Goal: Task Accomplishment & Management: Manage account settings

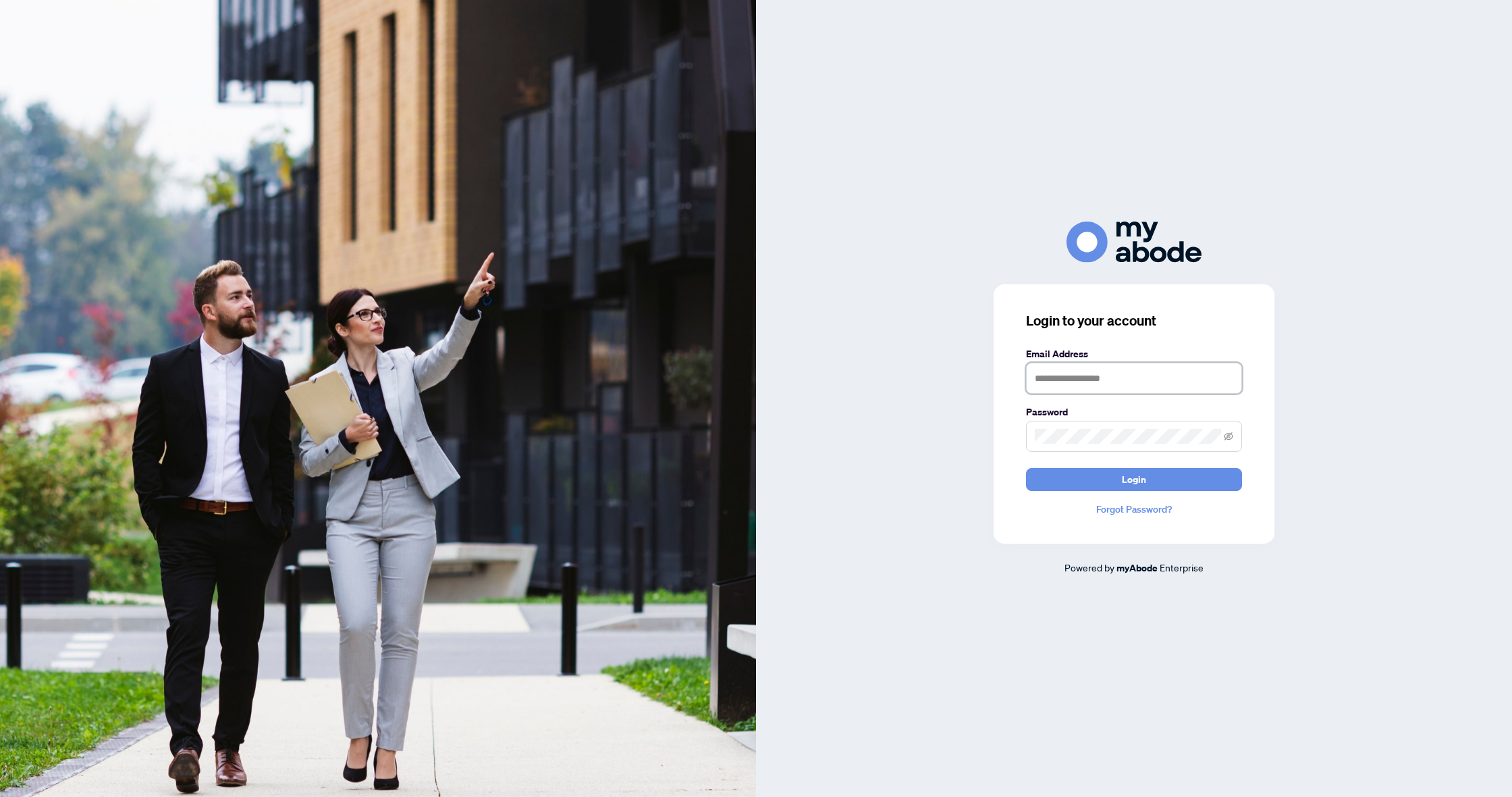
type input "**********"
click at [1164, 472] on button "Login" at bounding box center [1134, 478] width 216 height 22
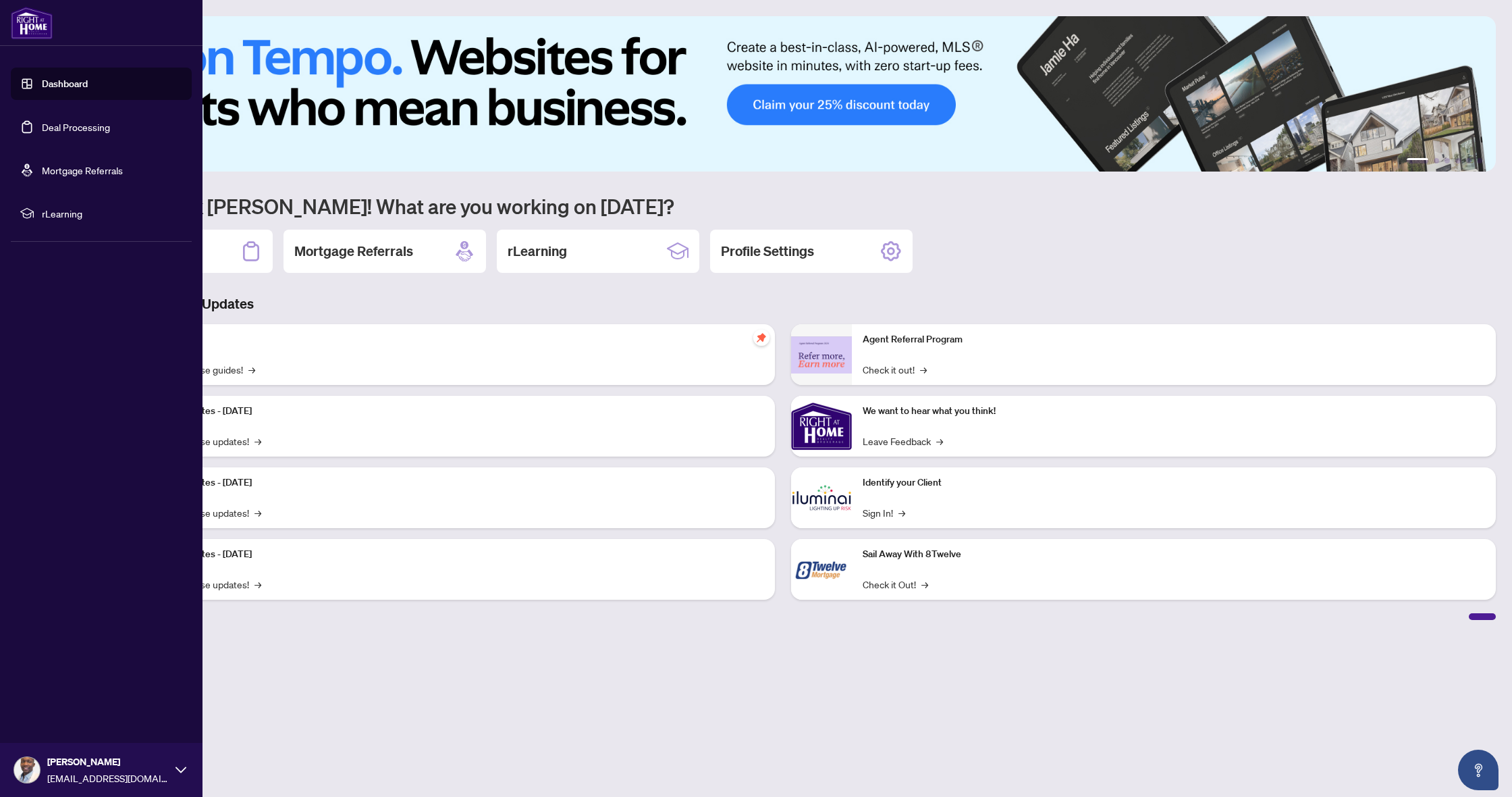
click at [61, 126] on link "Deal Processing" at bounding box center [76, 127] width 68 height 12
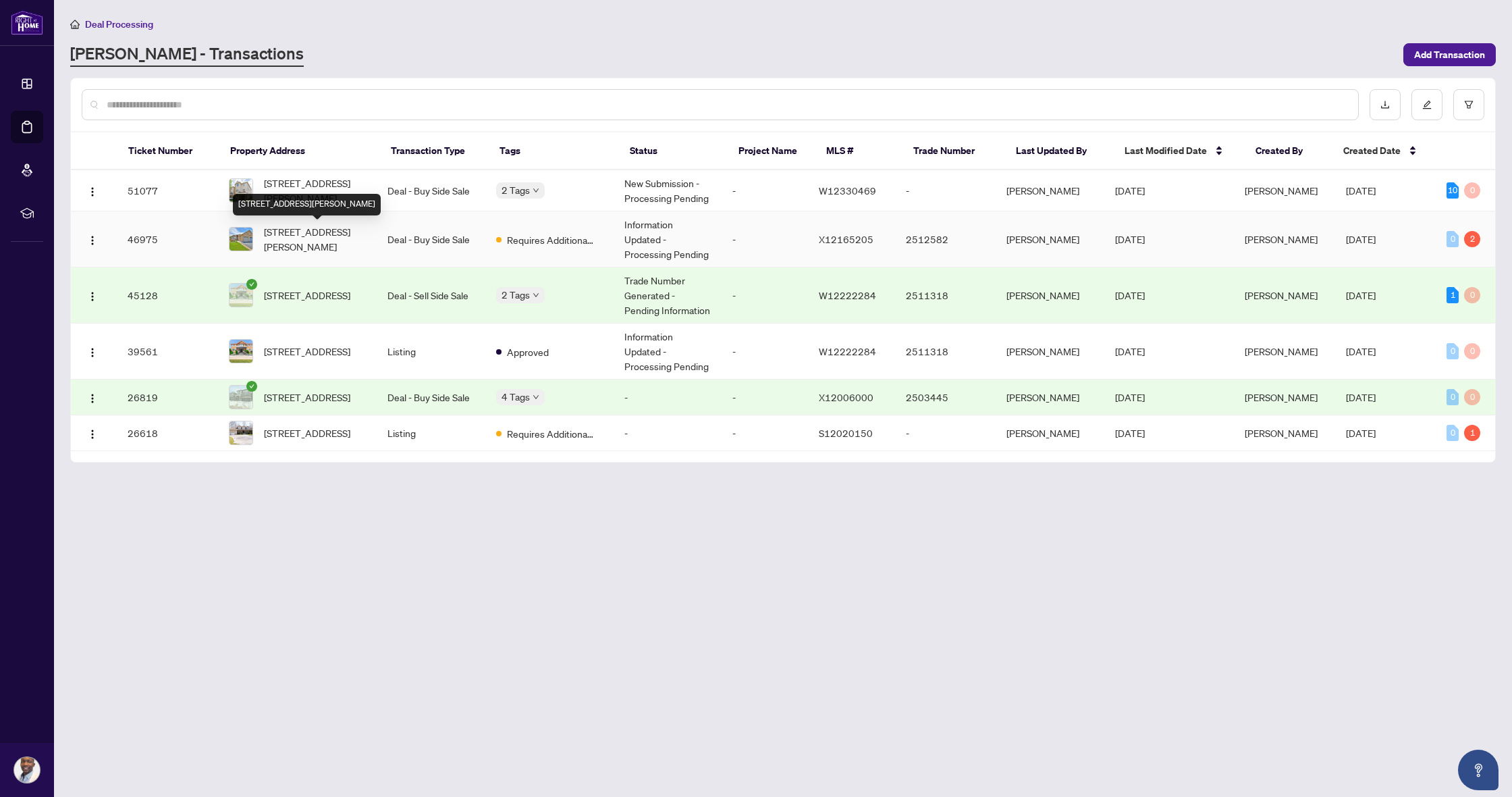
click at [308, 243] on span "[STREET_ADDRESS][PERSON_NAME]" at bounding box center [315, 239] width 102 height 29
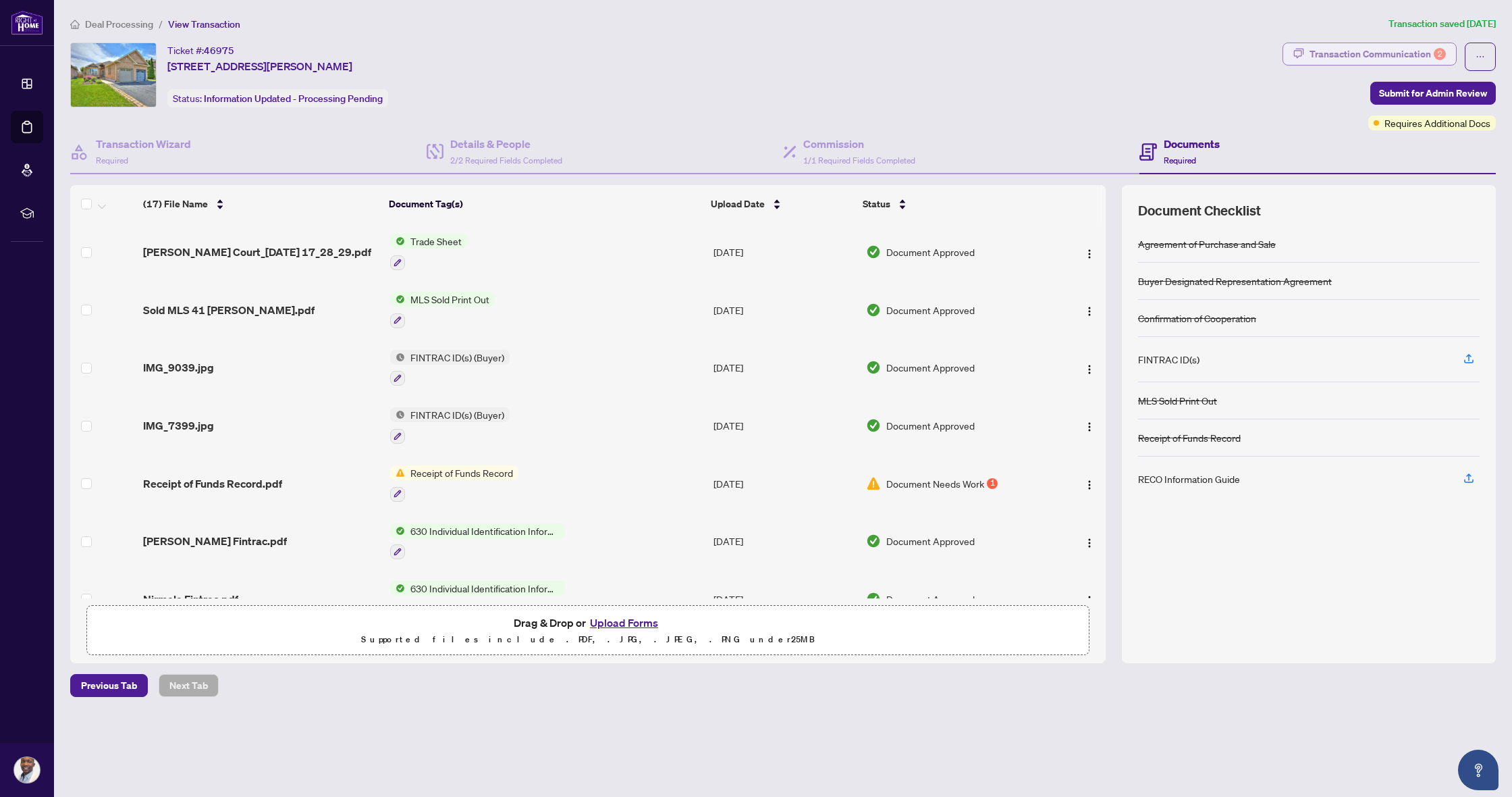
click at [1326, 63] on div "Transaction Communication 2" at bounding box center [1377, 54] width 136 height 22
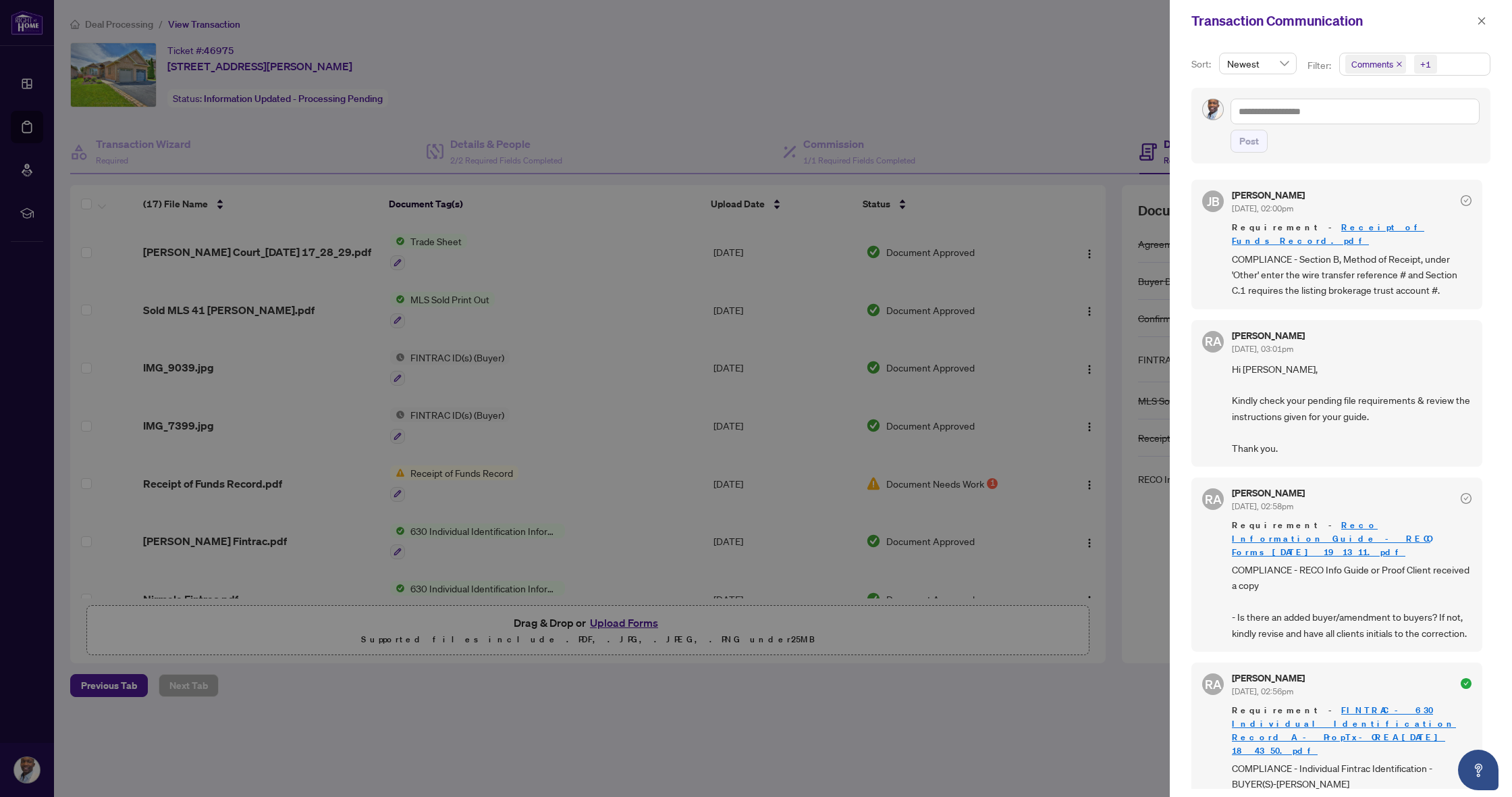
click at [1329, 226] on link "Receipt of Funds Record.pdf" at bounding box center [1328, 234] width 193 height 25
click at [22, 130] on div at bounding box center [756, 398] width 1512 height 797
click at [1486, 22] on icon "close" at bounding box center [1482, 22] width 10 height 10
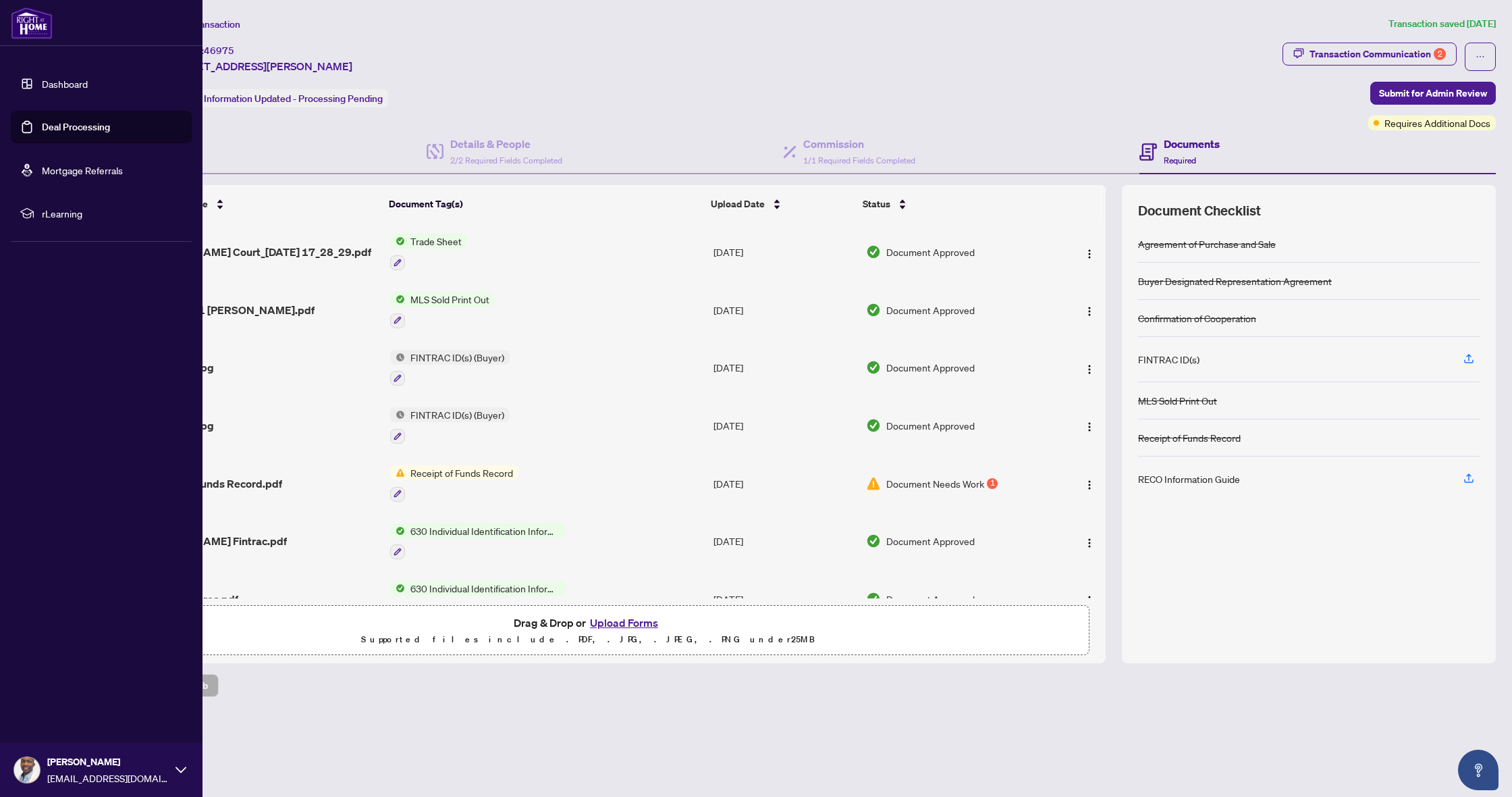
click at [47, 123] on link "Deal Processing" at bounding box center [76, 127] width 68 height 12
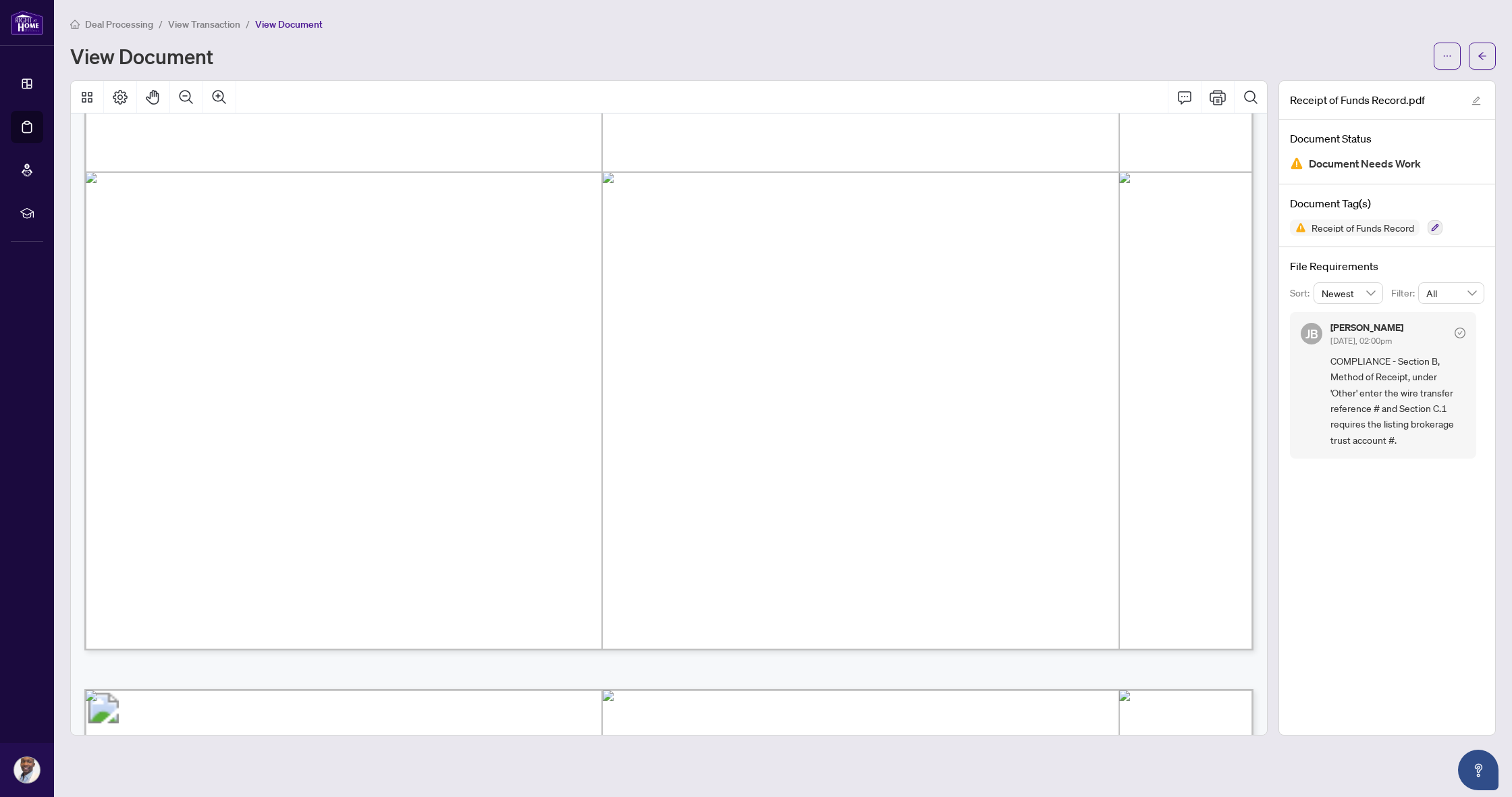
scroll to position [380, 0]
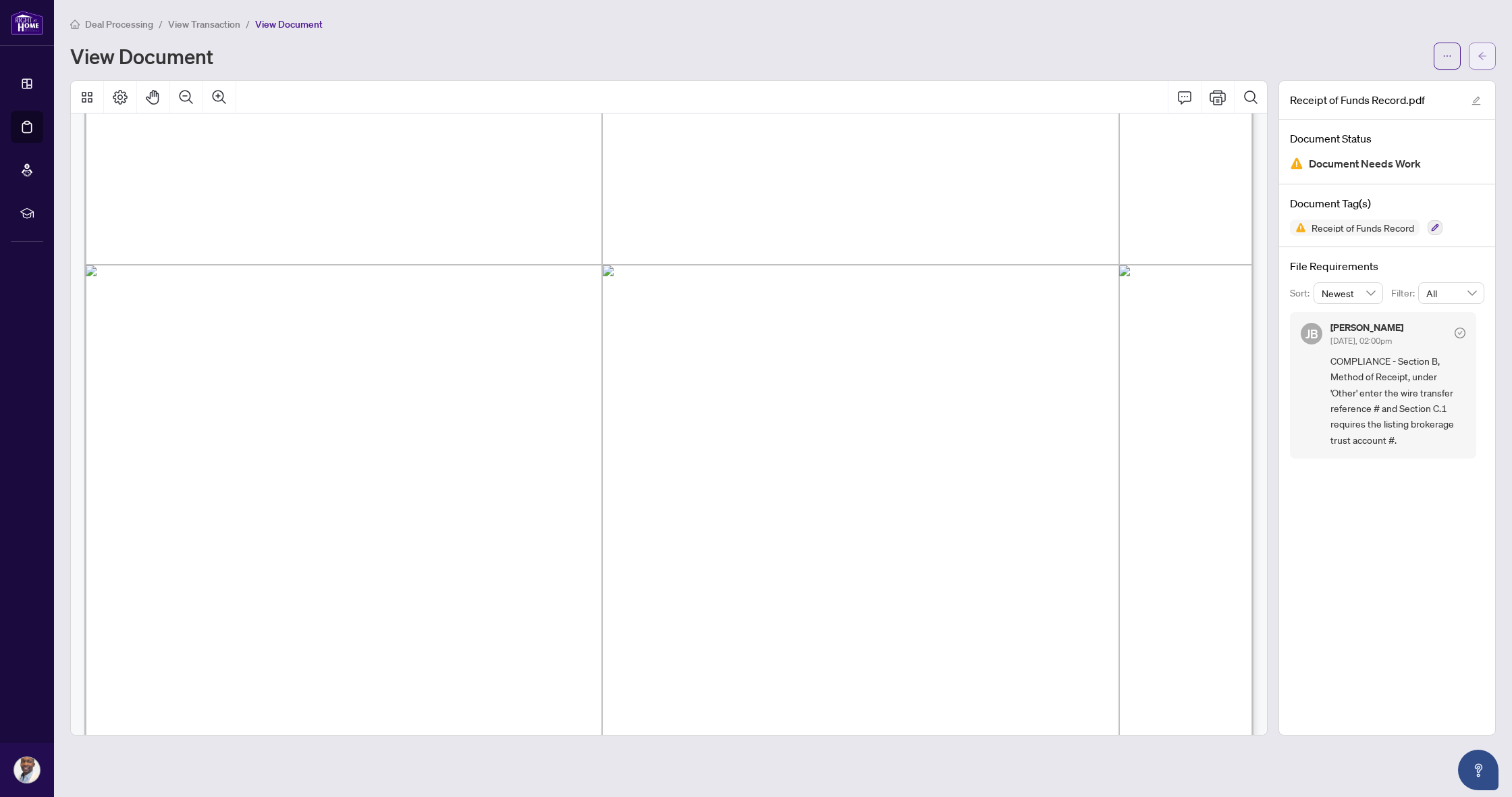
click at [1479, 62] on span "button" at bounding box center [1483, 56] width 10 height 22
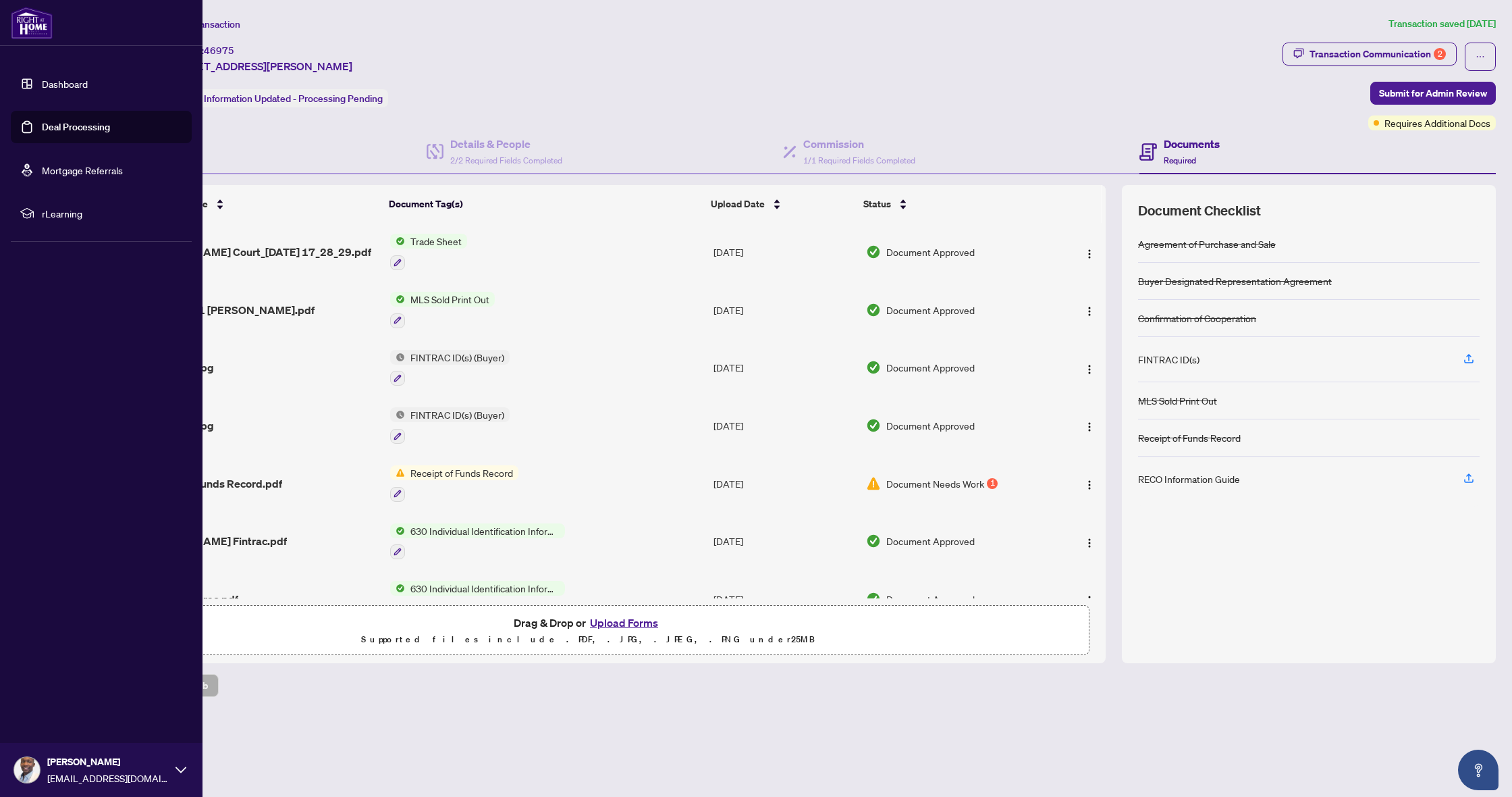
click at [79, 128] on link "Deal Processing" at bounding box center [76, 127] width 68 height 12
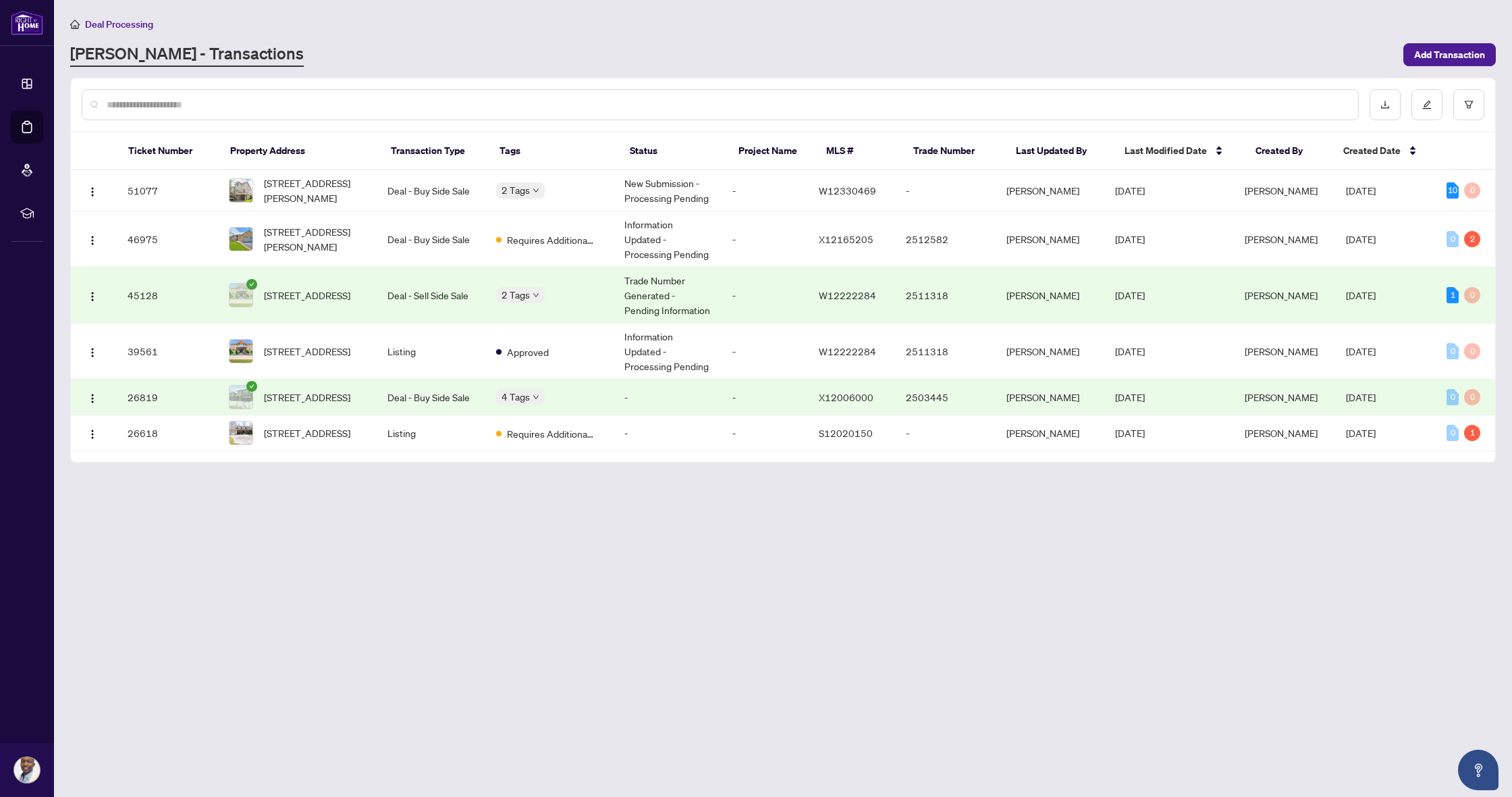
click at [392, 278] on td "Deal - Sell Side Sale" at bounding box center [430, 294] width 108 height 56
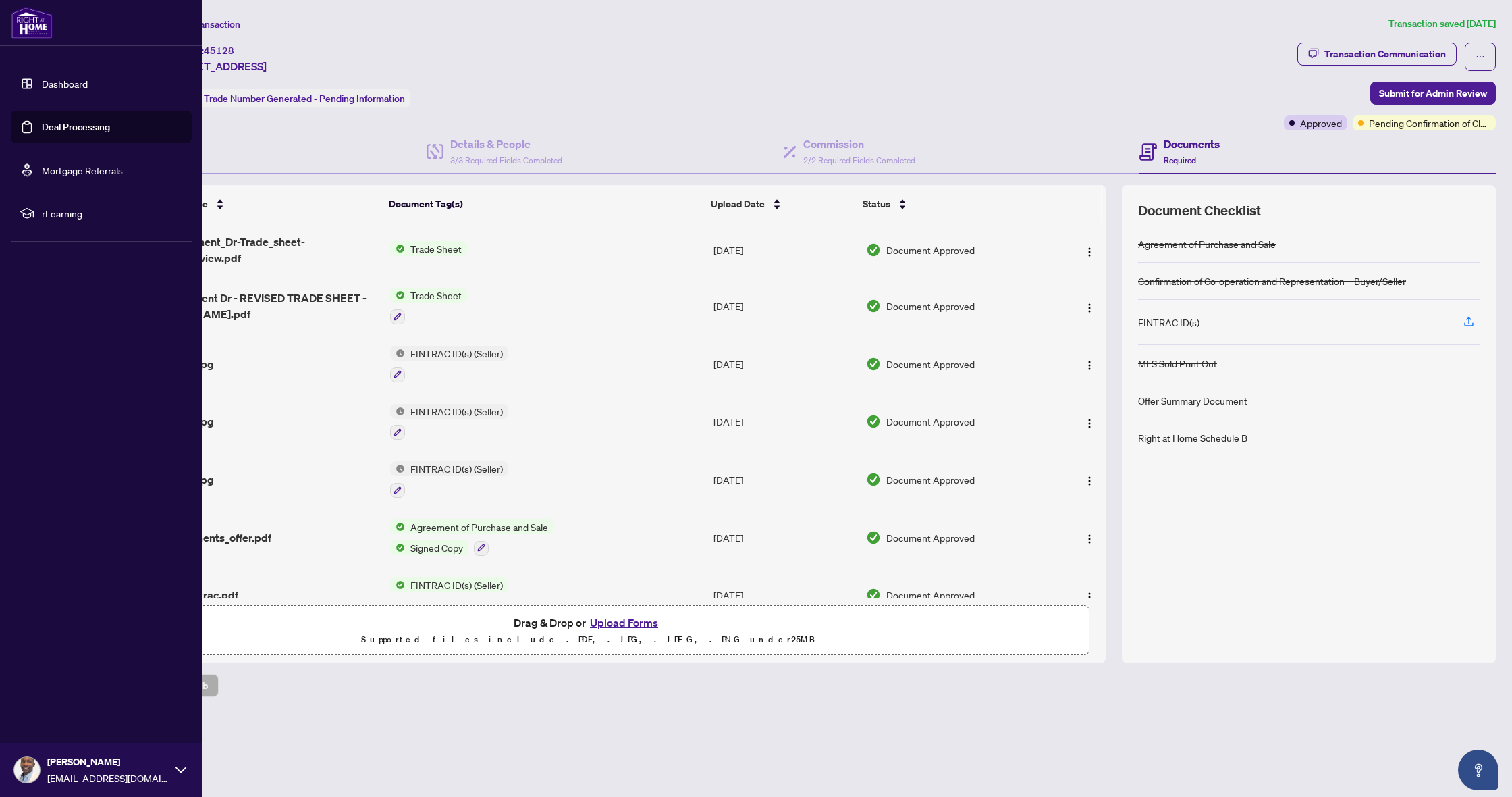
click at [45, 129] on link "Deal Processing" at bounding box center [76, 127] width 68 height 12
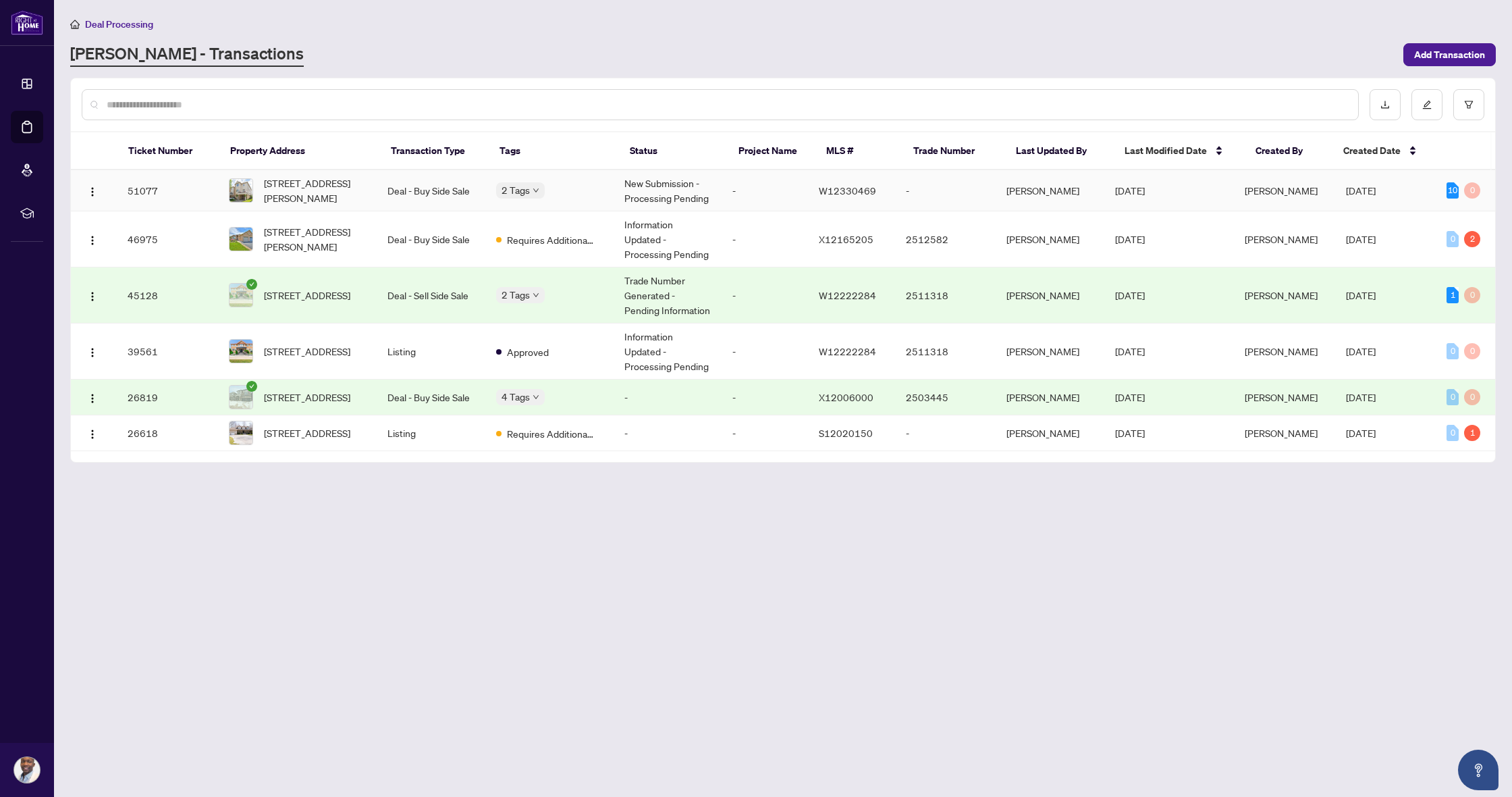
click at [612, 198] on td "2 Tags" at bounding box center [549, 191] width 128 height 41
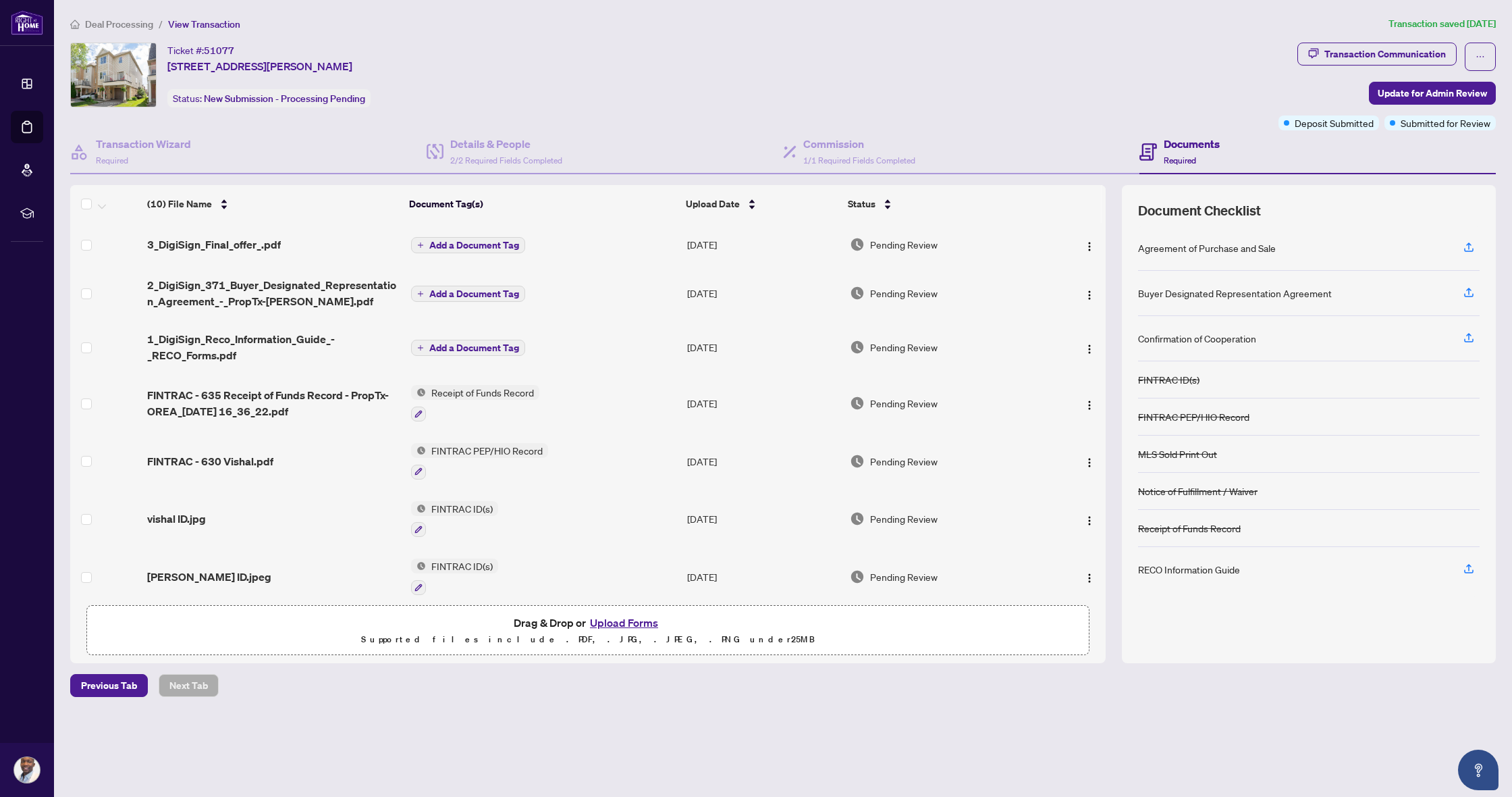
scroll to position [3, 0]
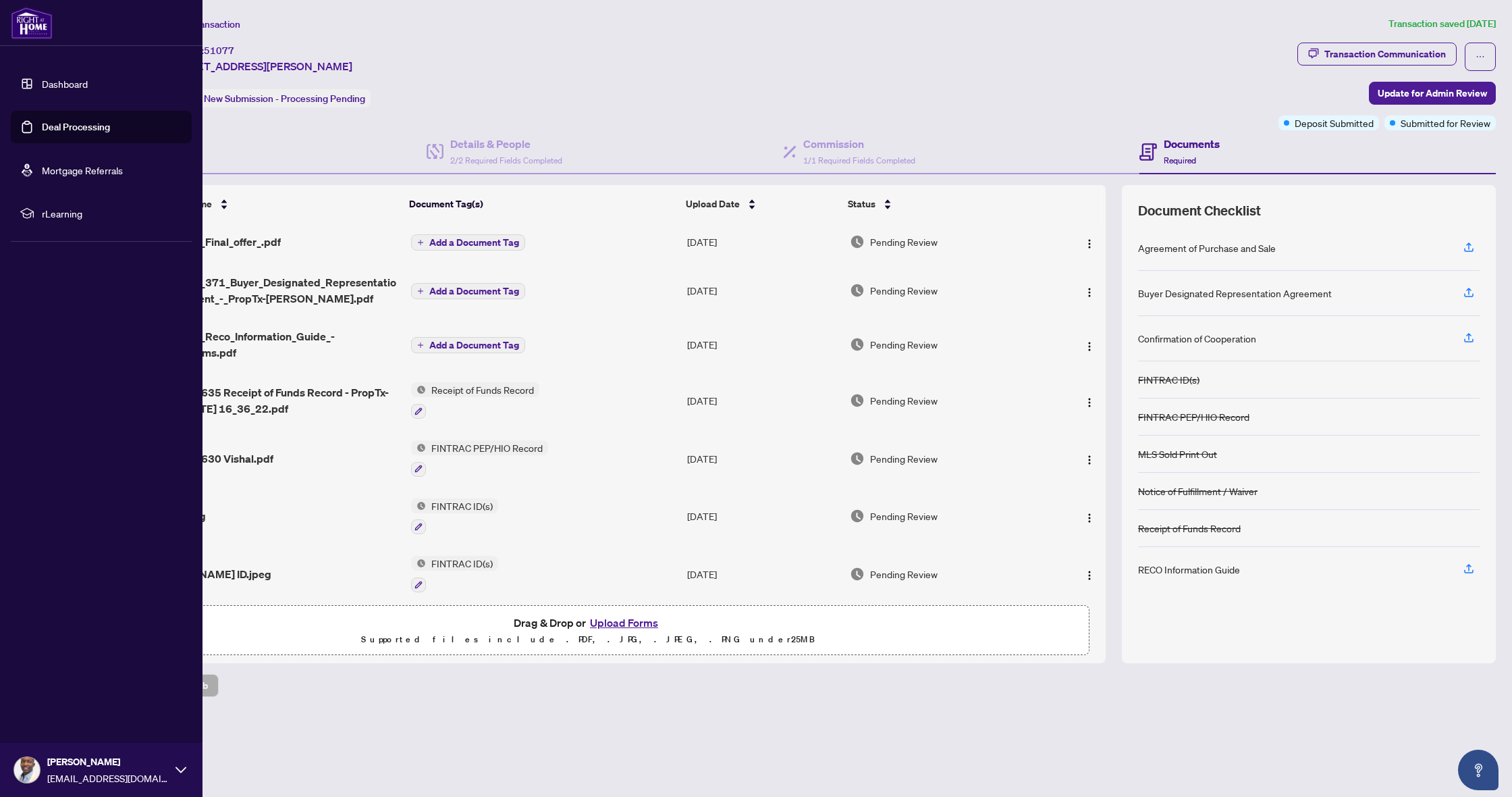
click at [84, 133] on link "Deal Processing" at bounding box center [76, 127] width 68 height 12
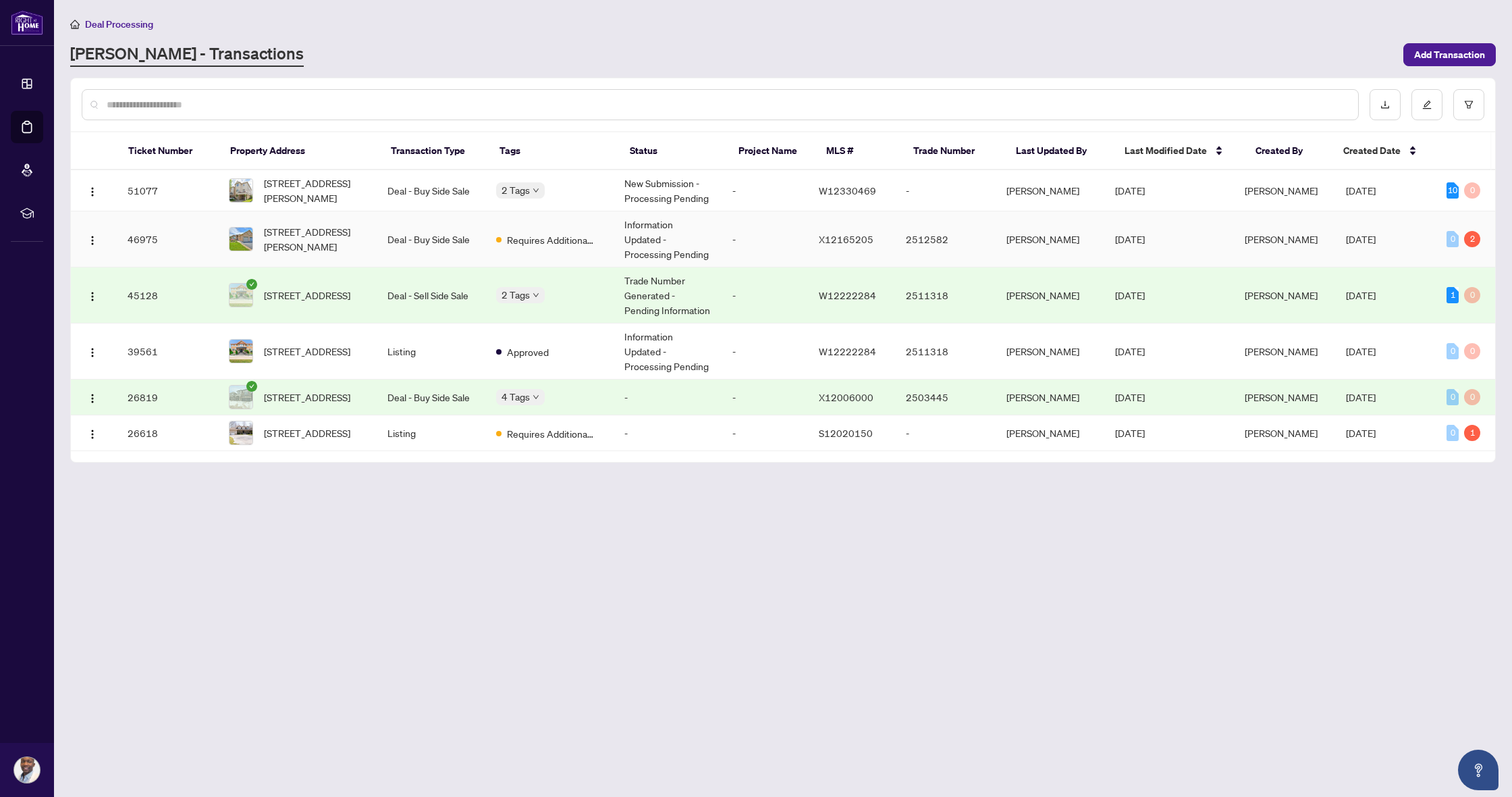
click at [454, 238] on td "Deal - Buy Side Sale" at bounding box center [430, 239] width 108 height 56
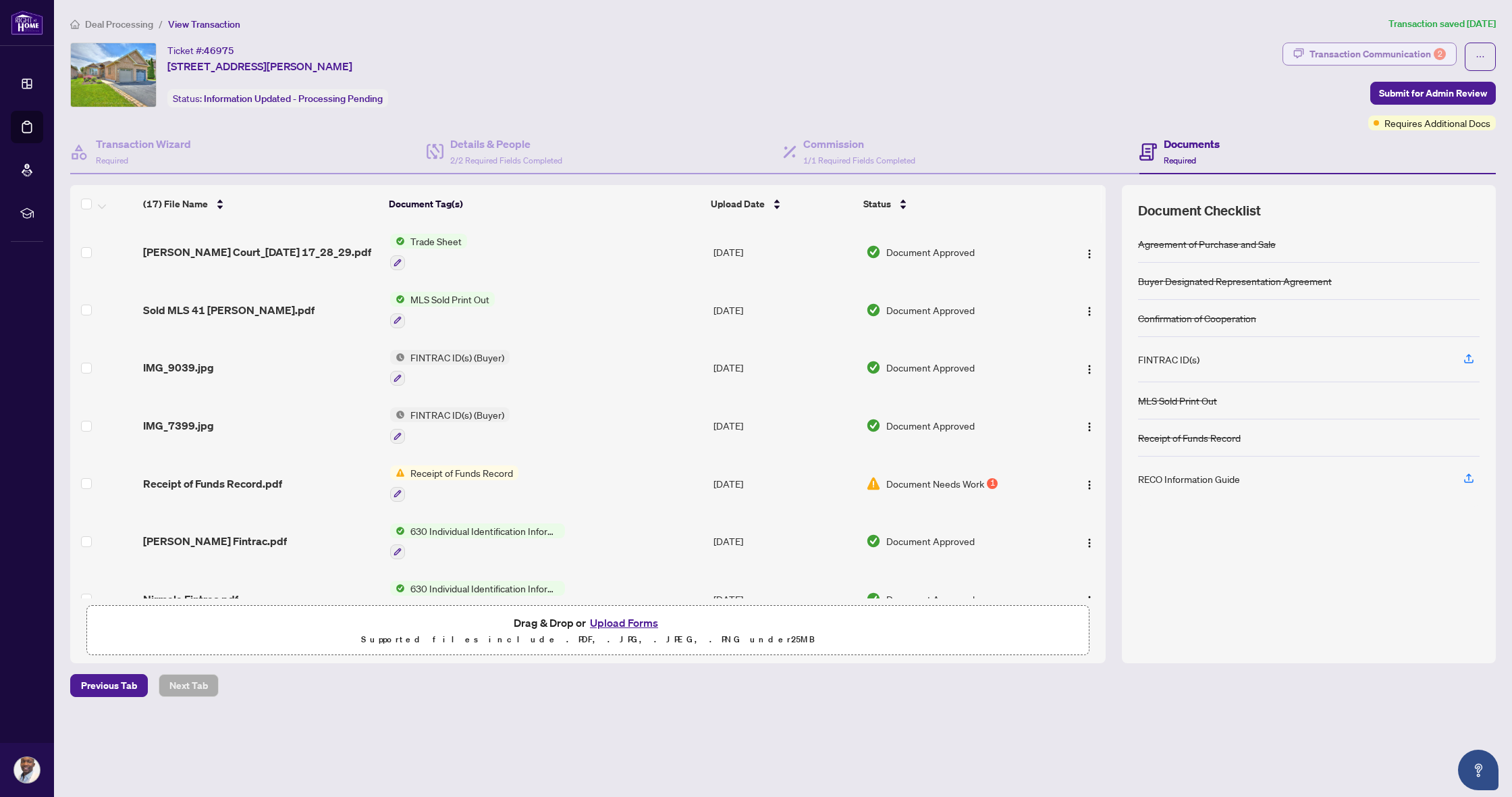
click at [1446, 55] on button "Transaction Communication 2" at bounding box center [1370, 53] width 174 height 22
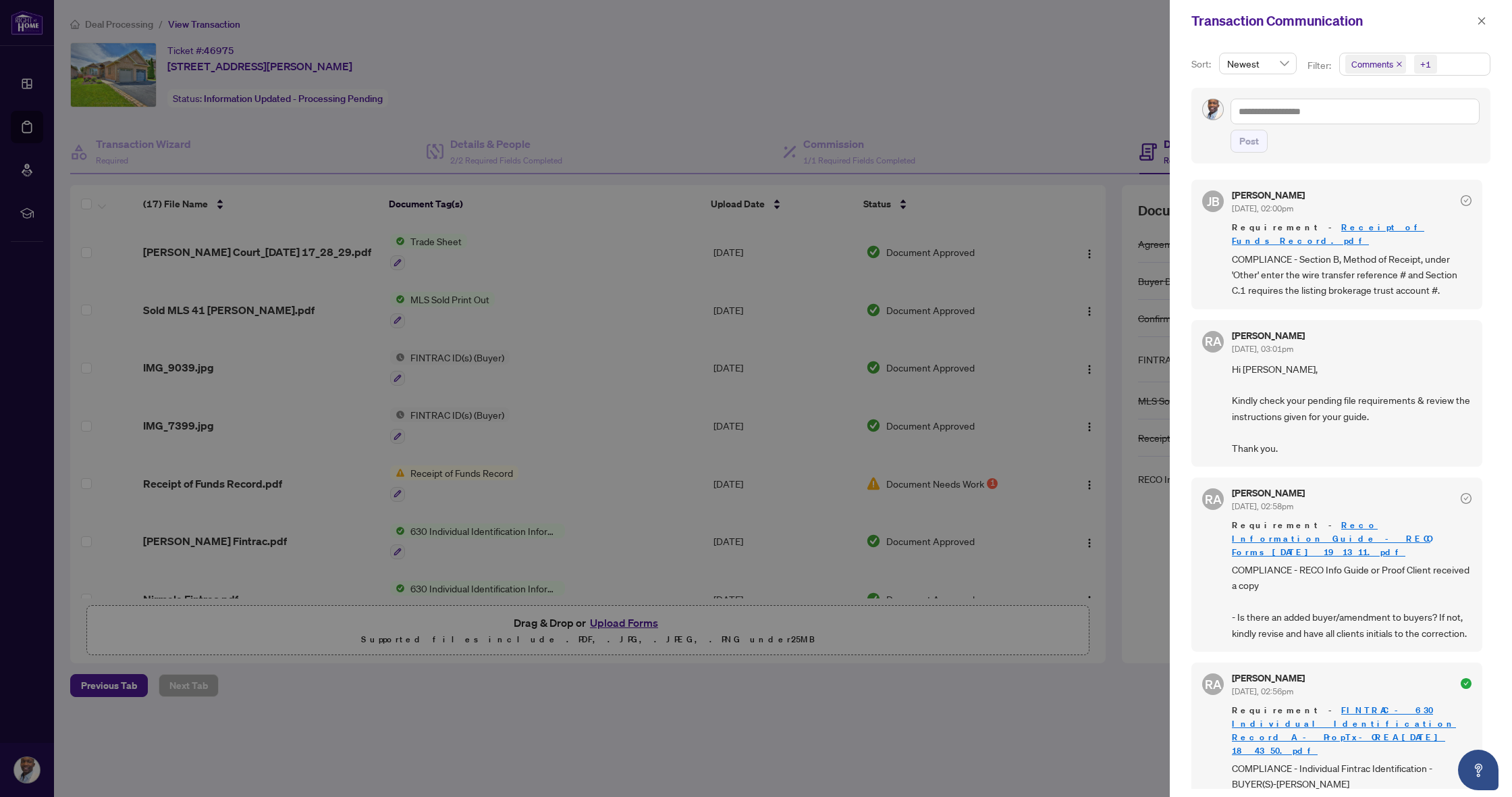
click at [1324, 228] on link "Receipt of Funds Record.pdf" at bounding box center [1328, 234] width 193 height 25
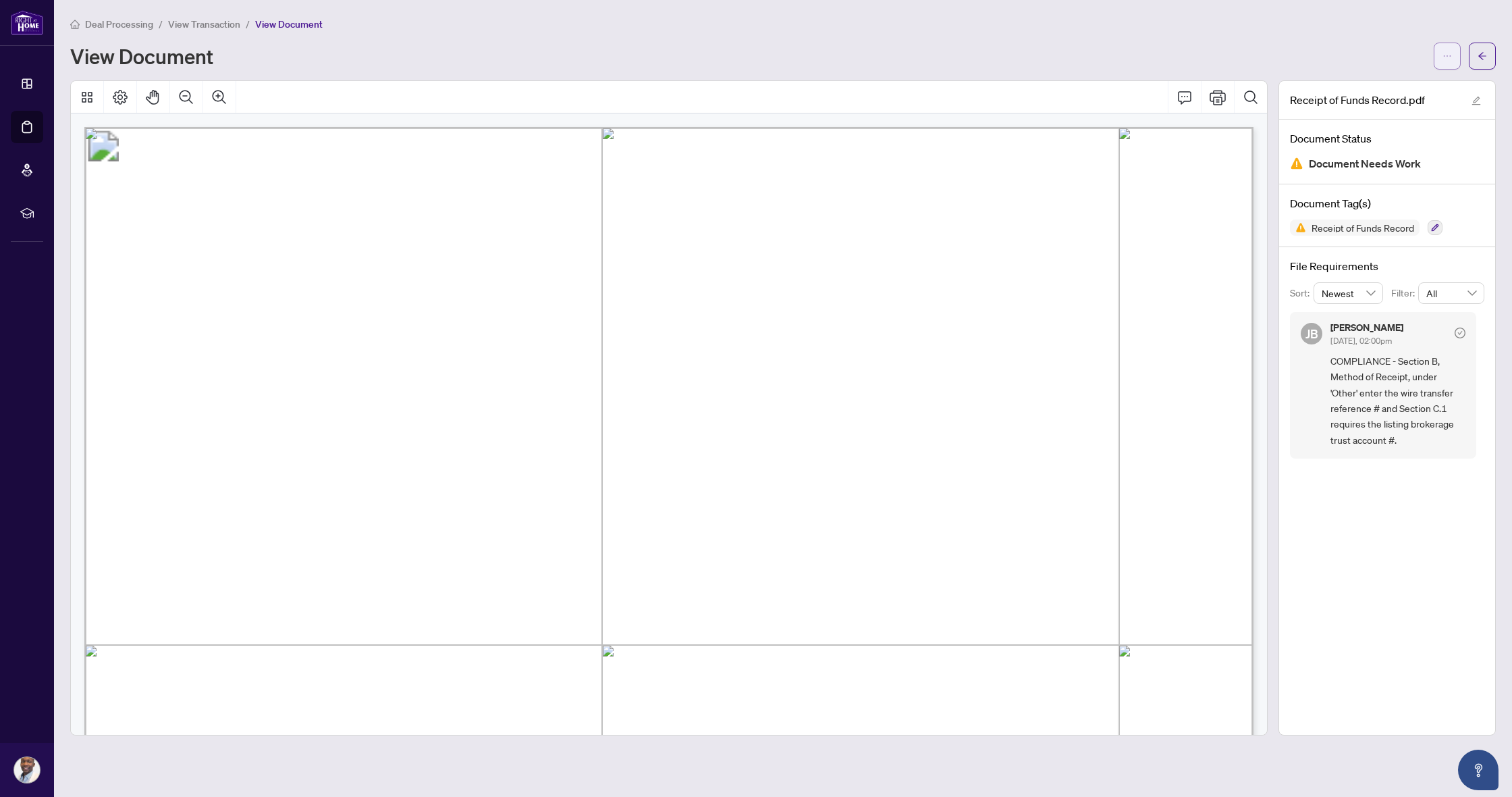
click at [1455, 52] on button "button" at bounding box center [1447, 56] width 27 height 27
click at [1425, 84] on span "Download" at bounding box center [1399, 84] width 103 height 15
